Goal: Communication & Community: Answer question/provide support

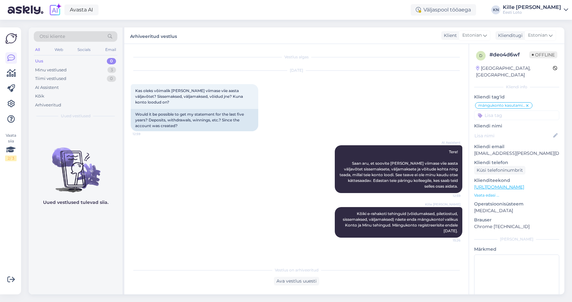
scroll to position [1, 0]
click at [81, 62] on div "Uus 0" at bounding box center [76, 61] width 84 height 9
click at [79, 71] on div "Minu vestlused 3" at bounding box center [76, 70] width 84 height 9
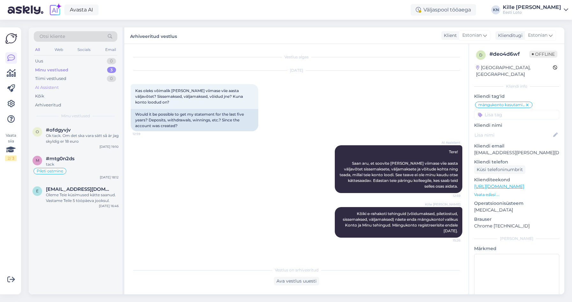
click at [68, 84] on div "AI Assistent" at bounding box center [76, 87] width 84 height 9
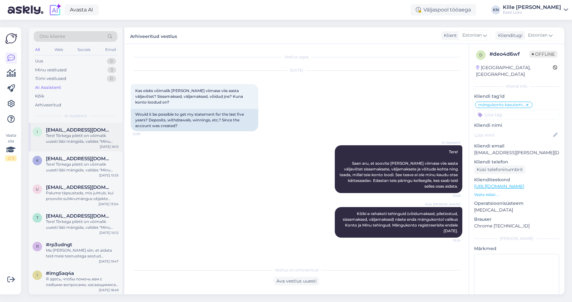
click at [78, 127] on div "I [EMAIL_ADDRESS][DOMAIN_NAME] Tere! Tõrkega piletit on võimalik uuesti läbi mä…" at bounding box center [76, 137] width 94 height 29
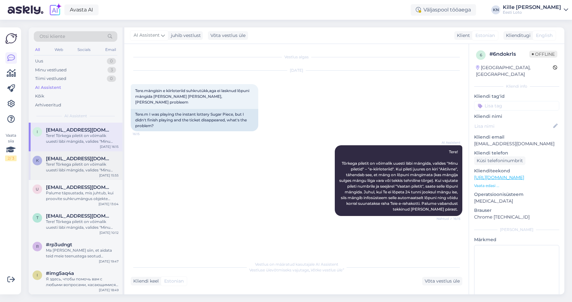
click at [75, 155] on div "K [EMAIL_ADDRESS][DOMAIN_NAME] Tere! Tõrkega piletit on võimalik uuesti läbi mä…" at bounding box center [76, 166] width 94 height 29
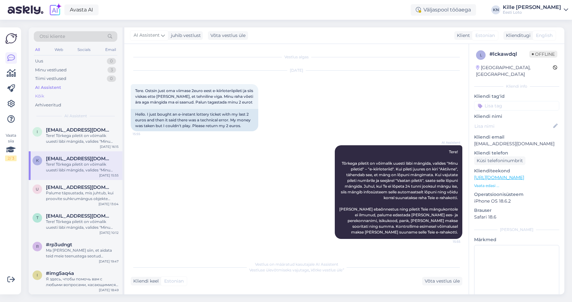
click at [56, 92] on div "Kõik" at bounding box center [76, 96] width 84 height 9
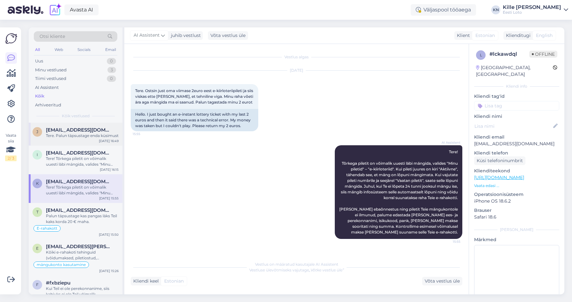
click at [62, 133] on div "Tere. Palun täpsustage enda küsimust" at bounding box center [82, 136] width 73 height 6
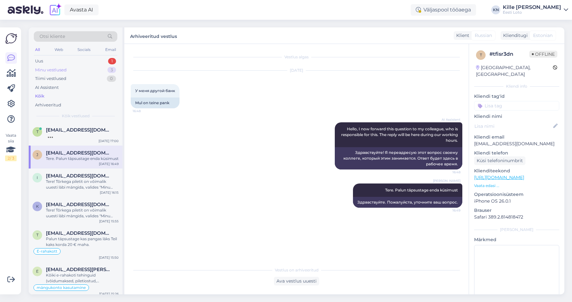
click at [81, 67] on div "Minu vestlused 3" at bounding box center [76, 70] width 84 height 9
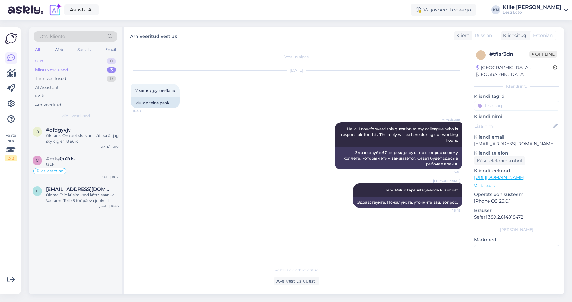
click at [80, 62] on div "Uus 0" at bounding box center [76, 61] width 84 height 9
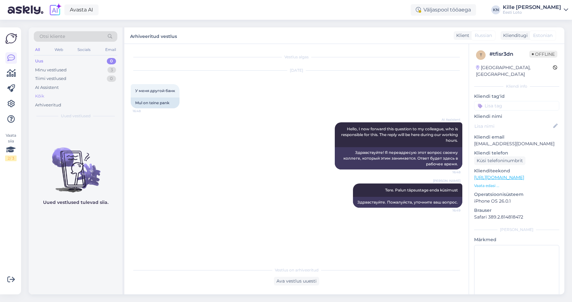
click at [71, 93] on div "Kõik" at bounding box center [76, 96] width 84 height 9
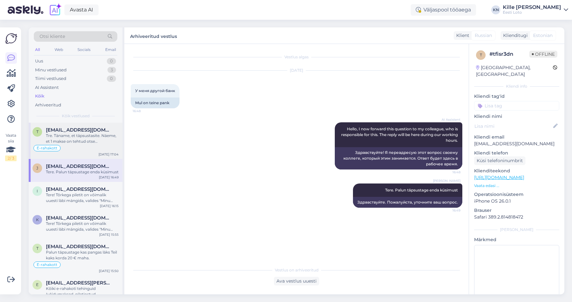
click at [73, 145] on div "E-rahakott" at bounding box center [76, 149] width 86 height 8
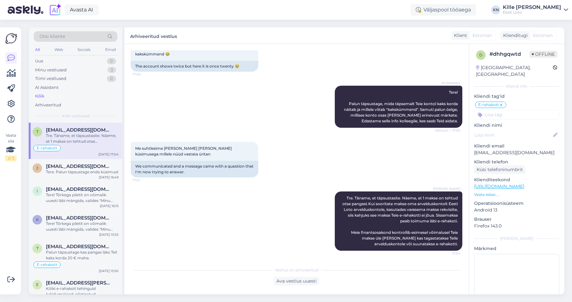
scroll to position [3, 0]
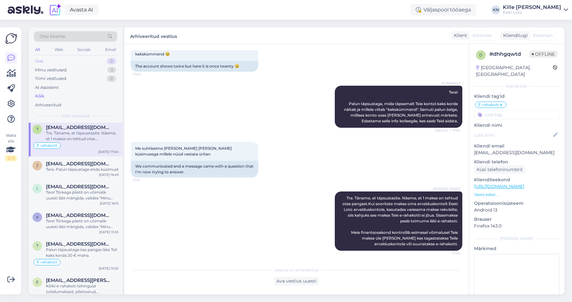
click at [68, 59] on div "Uus 0" at bounding box center [76, 61] width 84 height 9
